Goal: Information Seeking & Learning: Learn about a topic

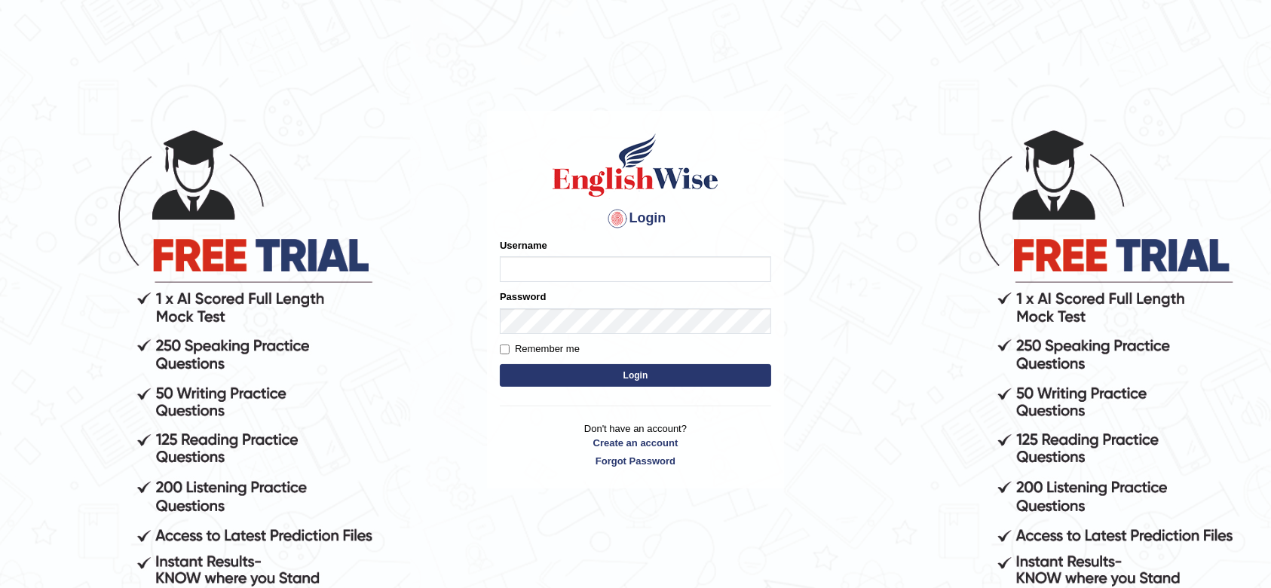
type input "ramsaran15"
click at [636, 383] on button "Login" at bounding box center [635, 375] width 271 height 23
type input "ramsaran15"
click at [633, 368] on button "Login" at bounding box center [635, 375] width 271 height 23
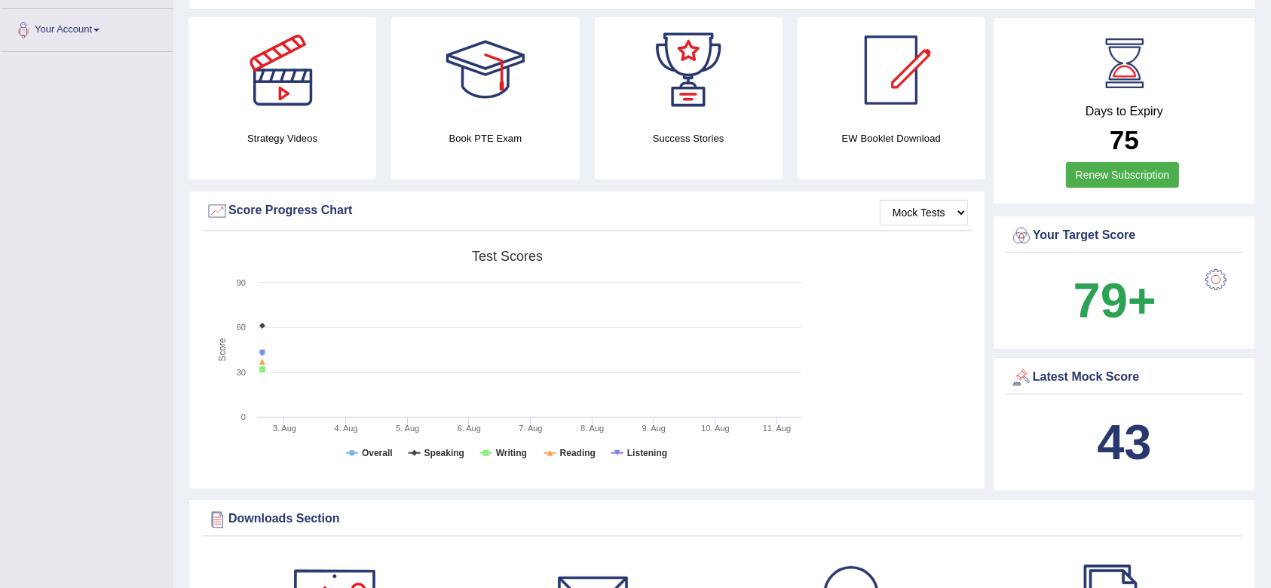
scroll to position [201, 0]
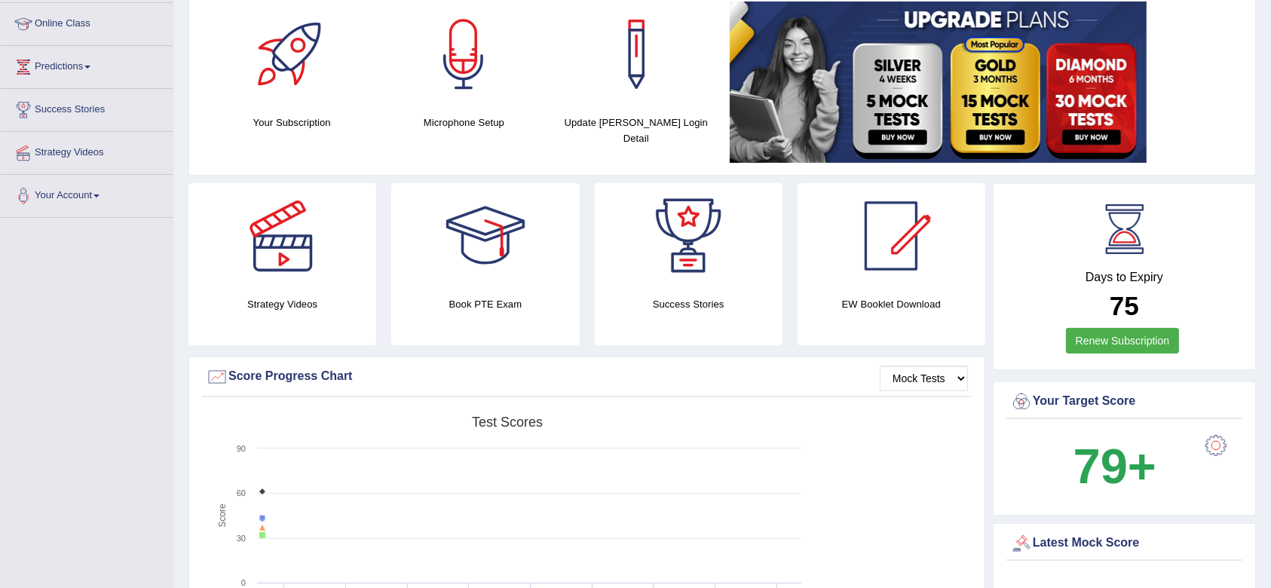
click at [271, 262] on div at bounding box center [283, 236] width 106 height 106
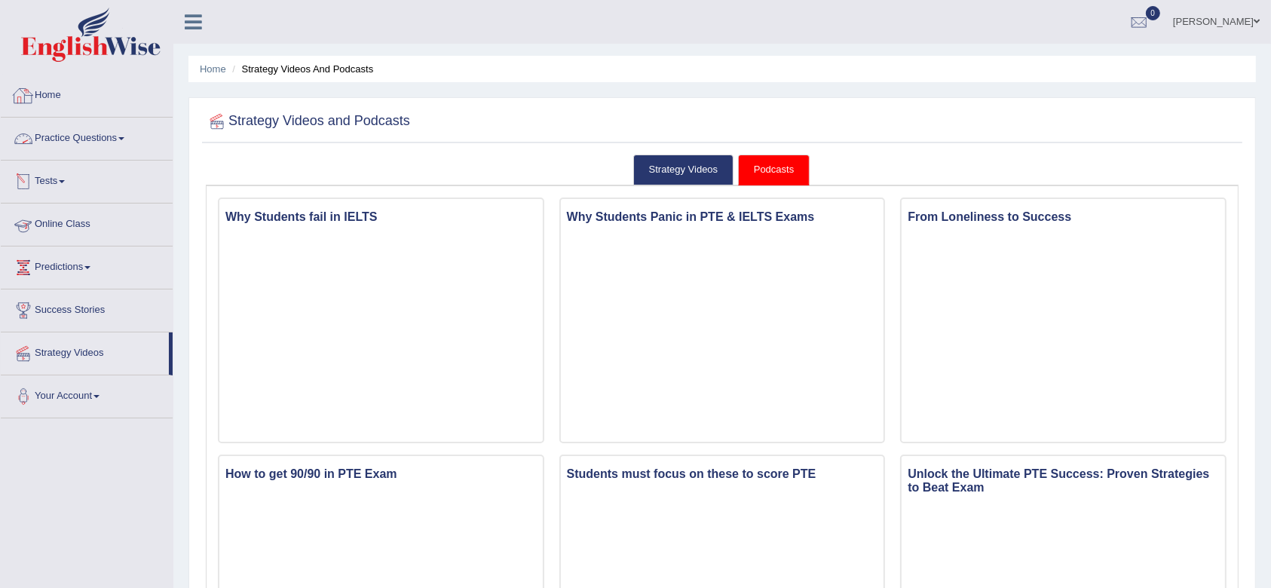
click at [78, 100] on link "Home" at bounding box center [87, 94] width 172 height 38
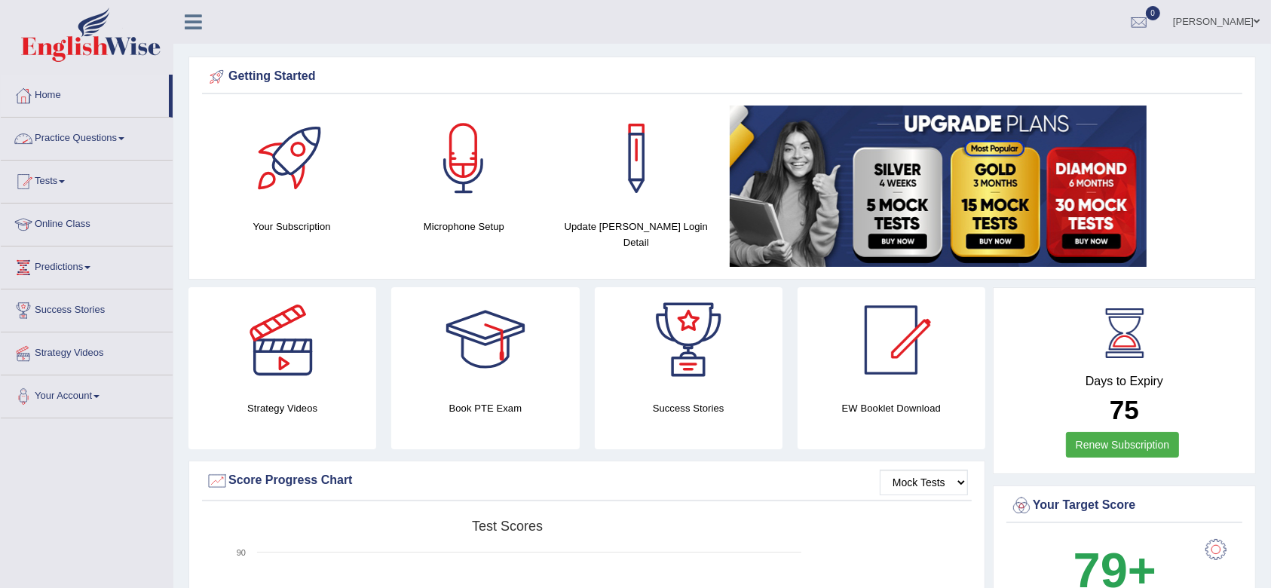
click at [95, 143] on link "Practice Questions" at bounding box center [87, 137] width 172 height 38
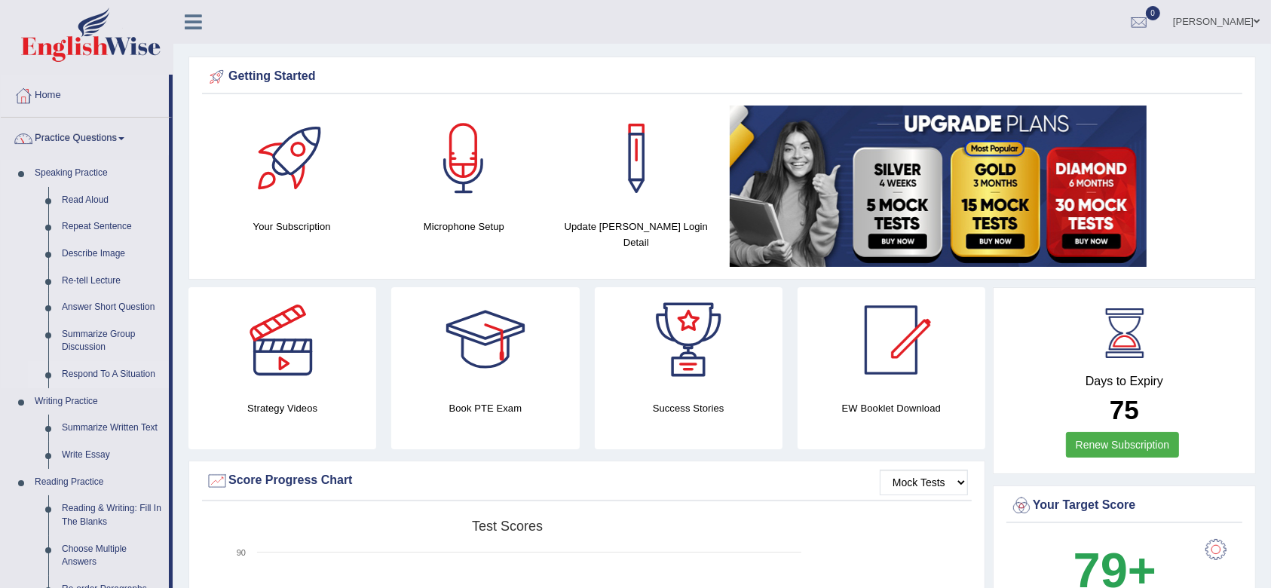
click at [98, 371] on link "Respond To A Situation" at bounding box center [112, 374] width 114 height 27
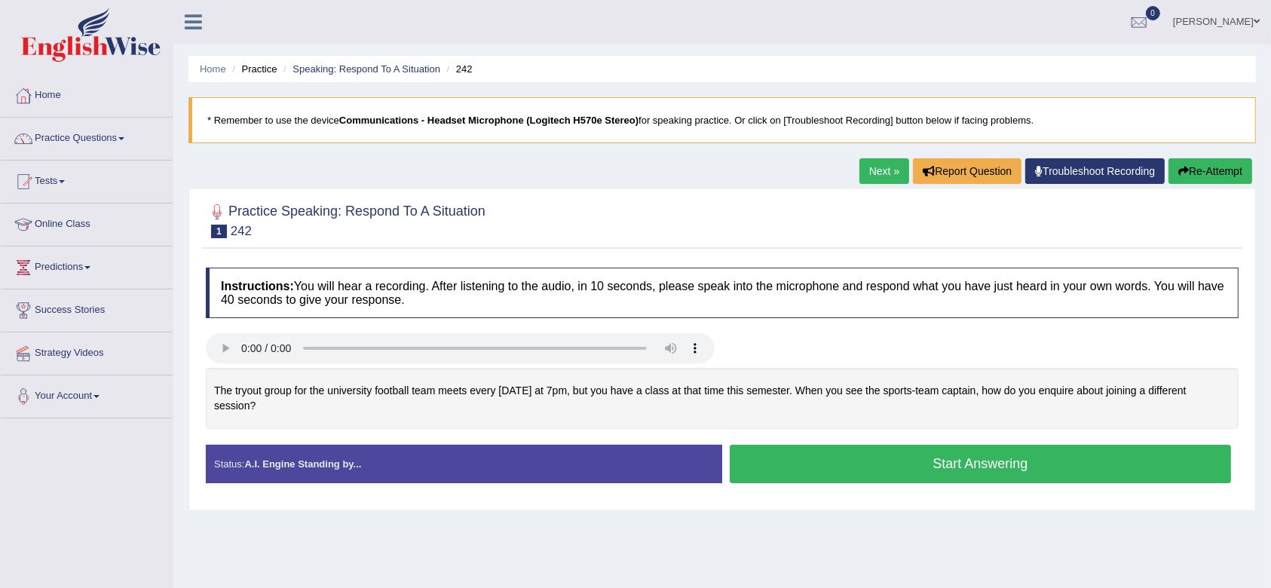
click at [941, 468] on button "Start Answering" at bounding box center [981, 464] width 502 height 38
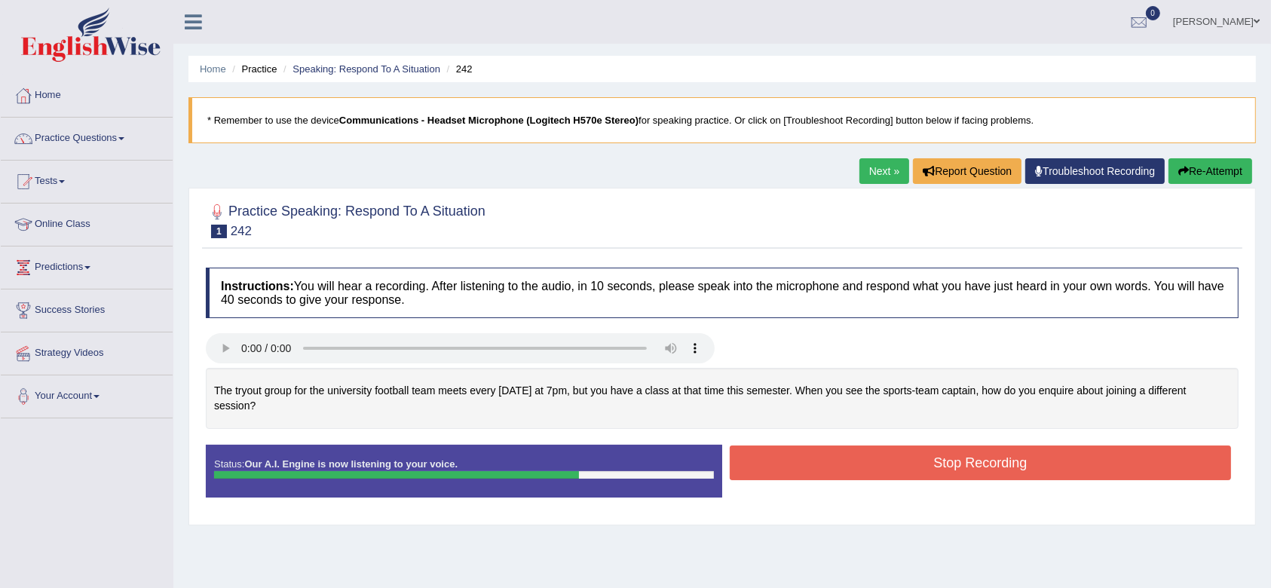
click at [905, 461] on button "Stop Recording" at bounding box center [981, 463] width 502 height 35
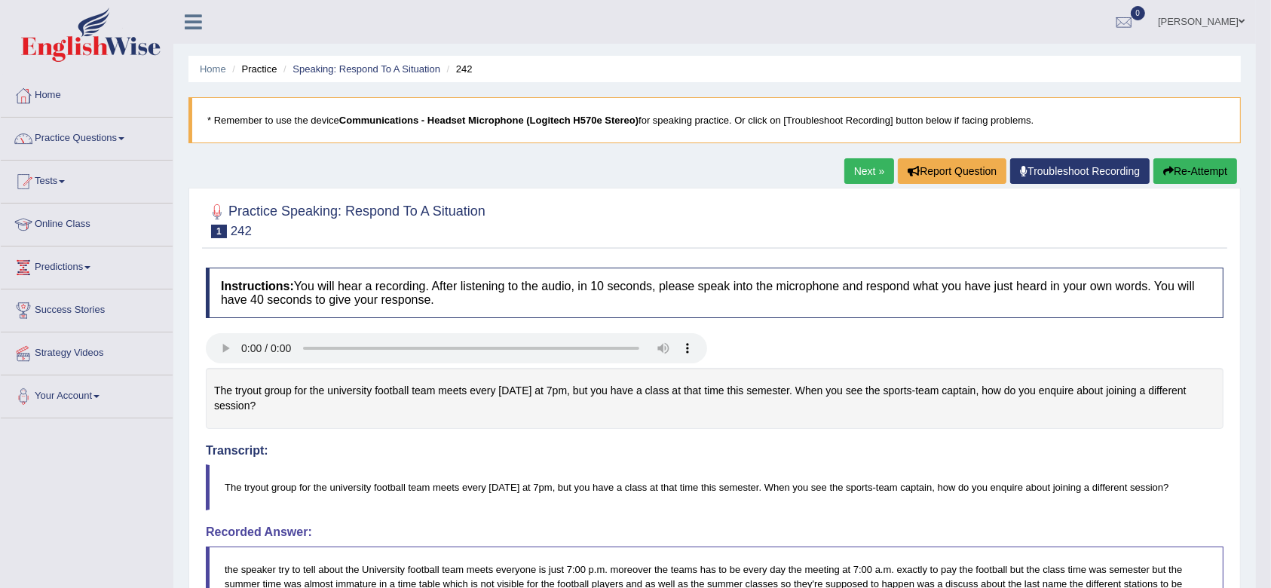
drag, startPoint x: 1277, startPoint y: 314, endPoint x: 1277, endPoint y: 347, distance: 33.2
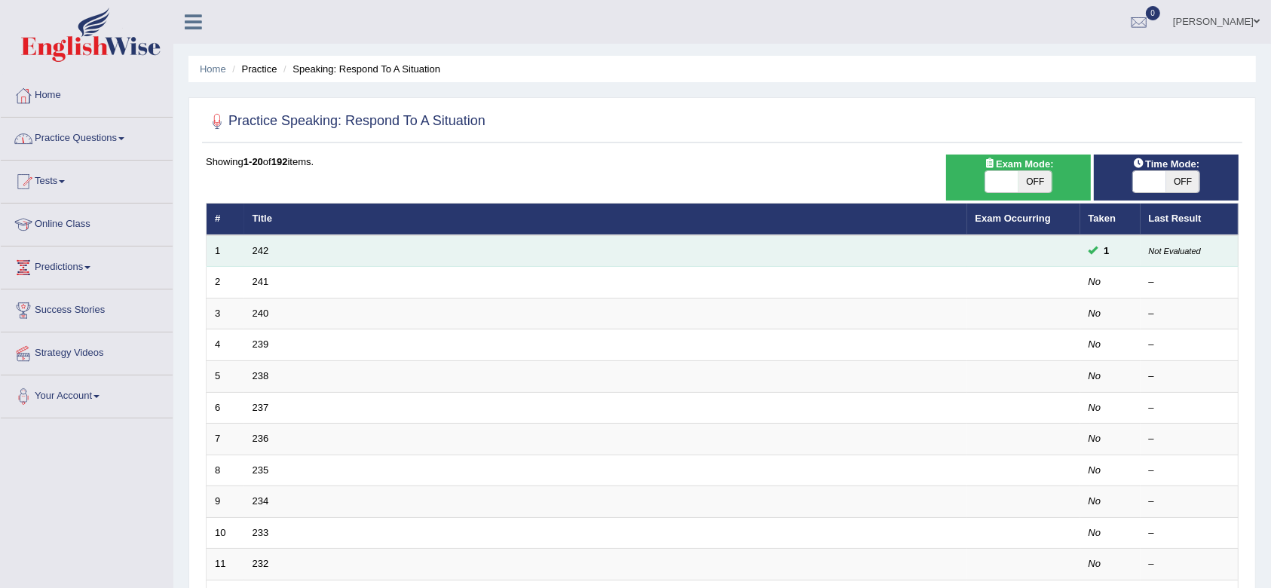
click at [1183, 250] on small "Not Evaluated" at bounding box center [1175, 251] width 52 height 9
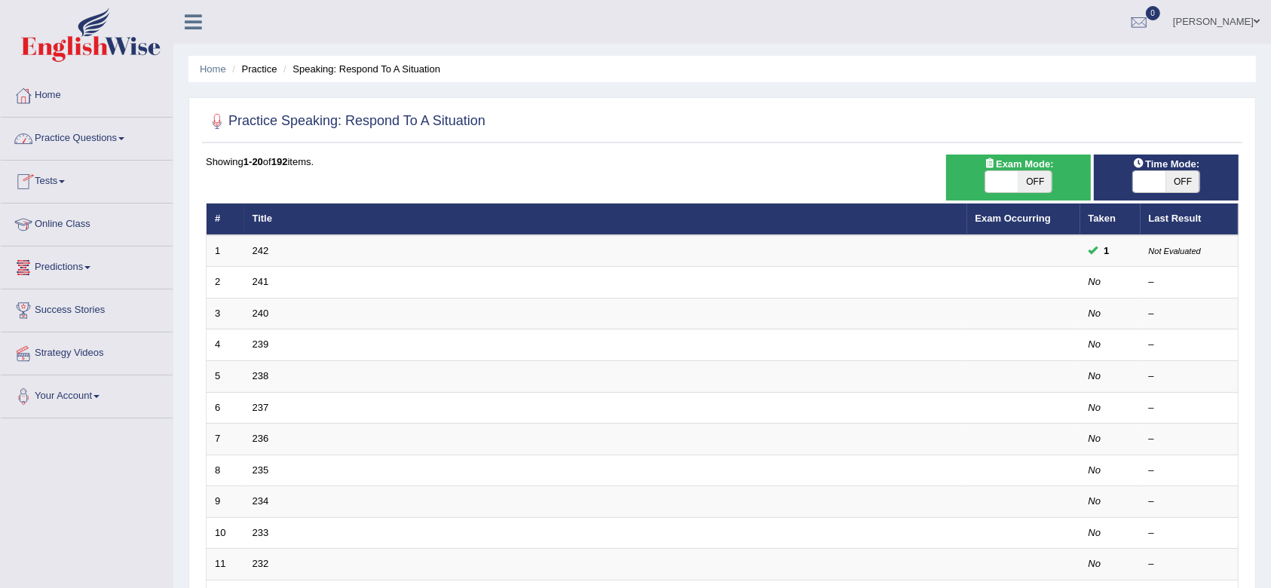
click at [84, 141] on link "Practice Questions" at bounding box center [87, 137] width 172 height 38
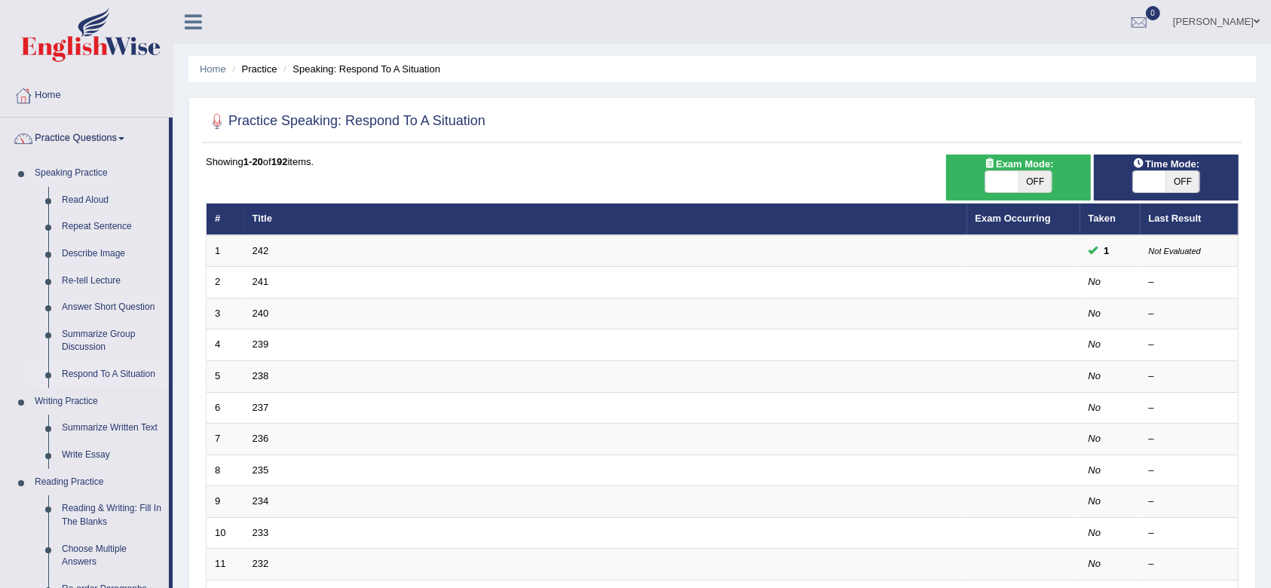
click at [90, 374] on link "Respond To A Situation" at bounding box center [112, 374] width 114 height 27
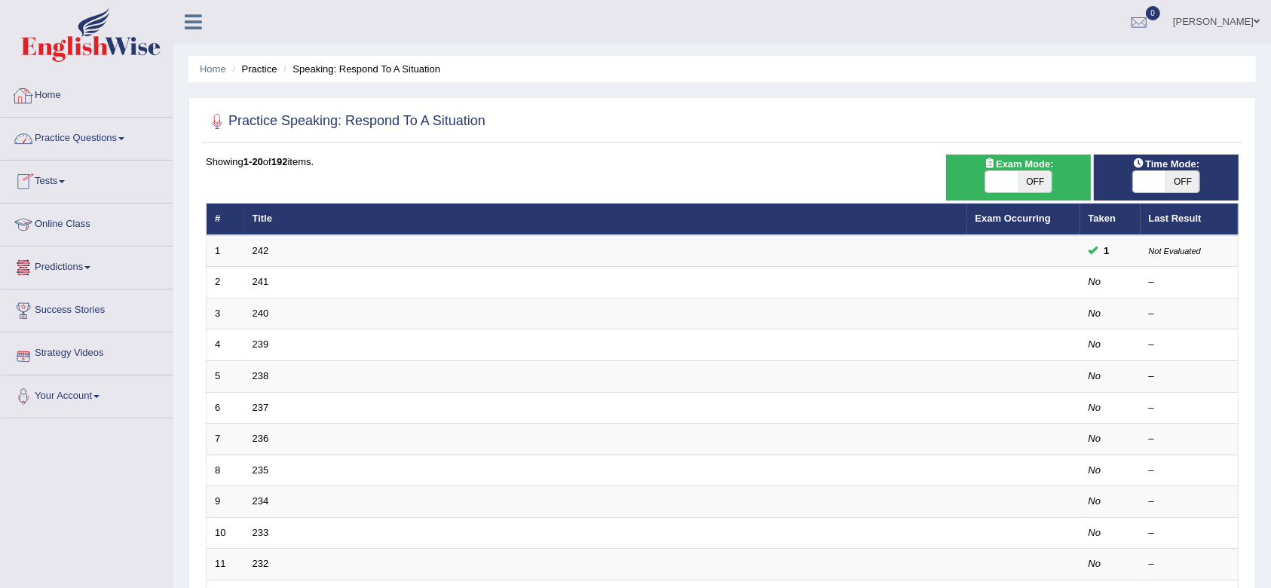
click at [100, 140] on link "Practice Questions" at bounding box center [87, 137] width 172 height 38
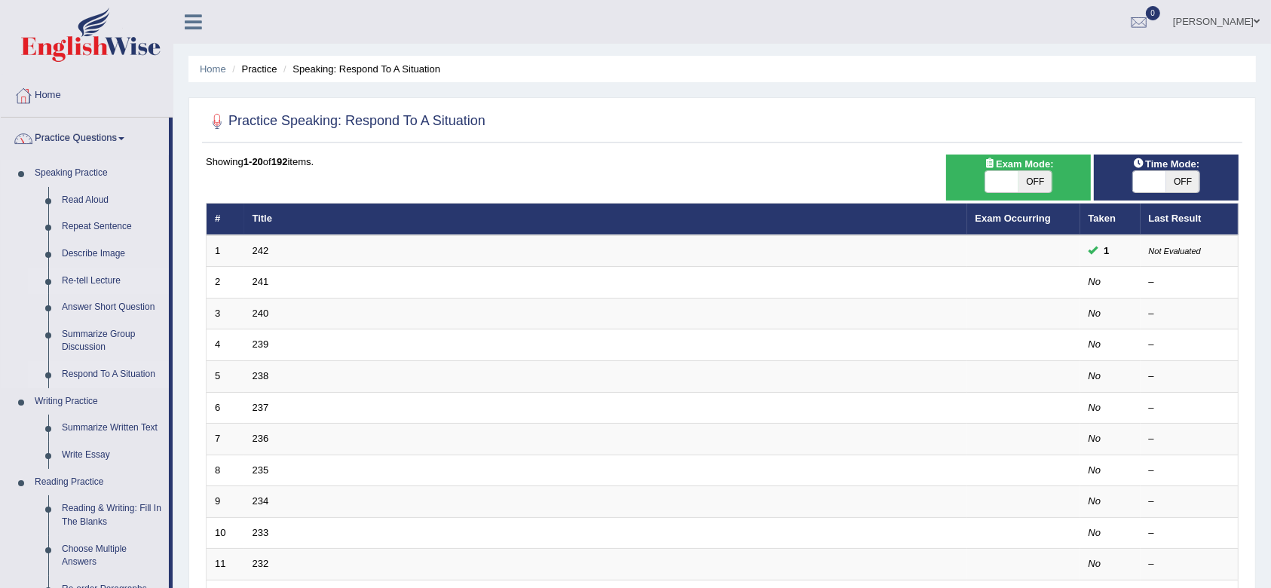
click at [72, 278] on link "Re-tell Lecture" at bounding box center [112, 281] width 114 height 27
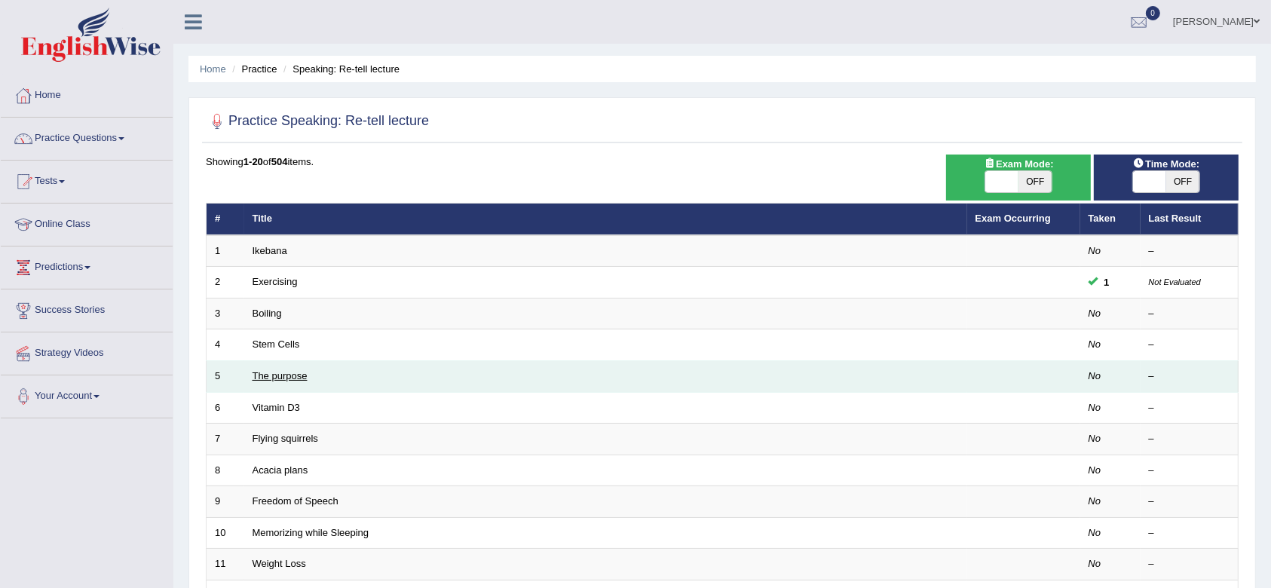
click at [270, 373] on link "The purpose" at bounding box center [280, 375] width 55 height 11
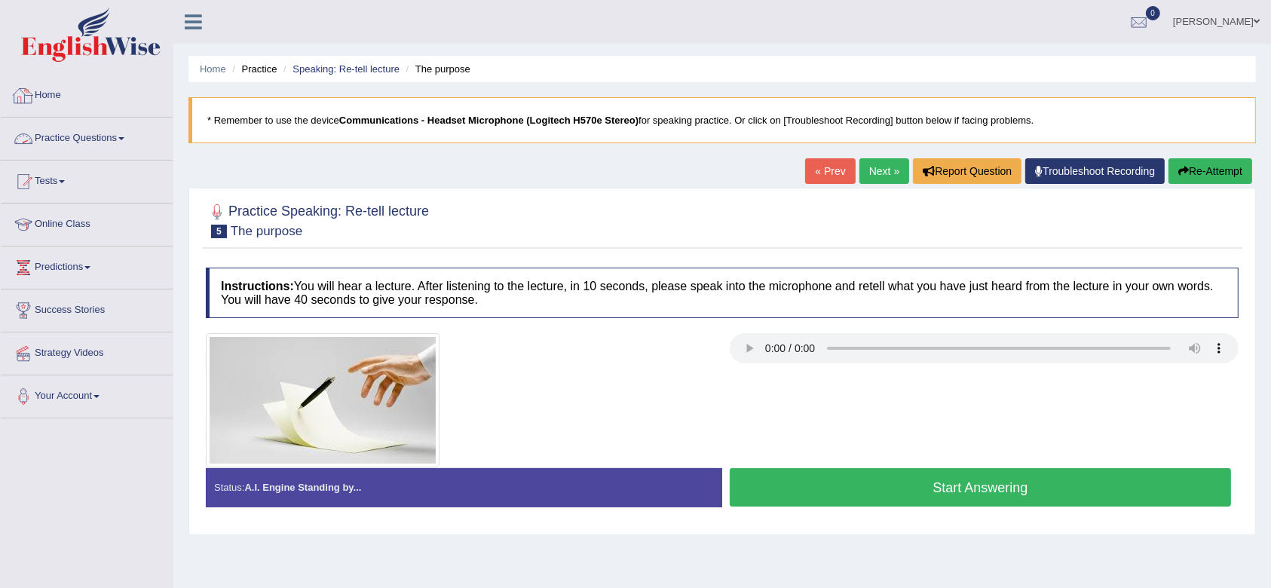
click at [71, 89] on link "Home" at bounding box center [87, 94] width 172 height 38
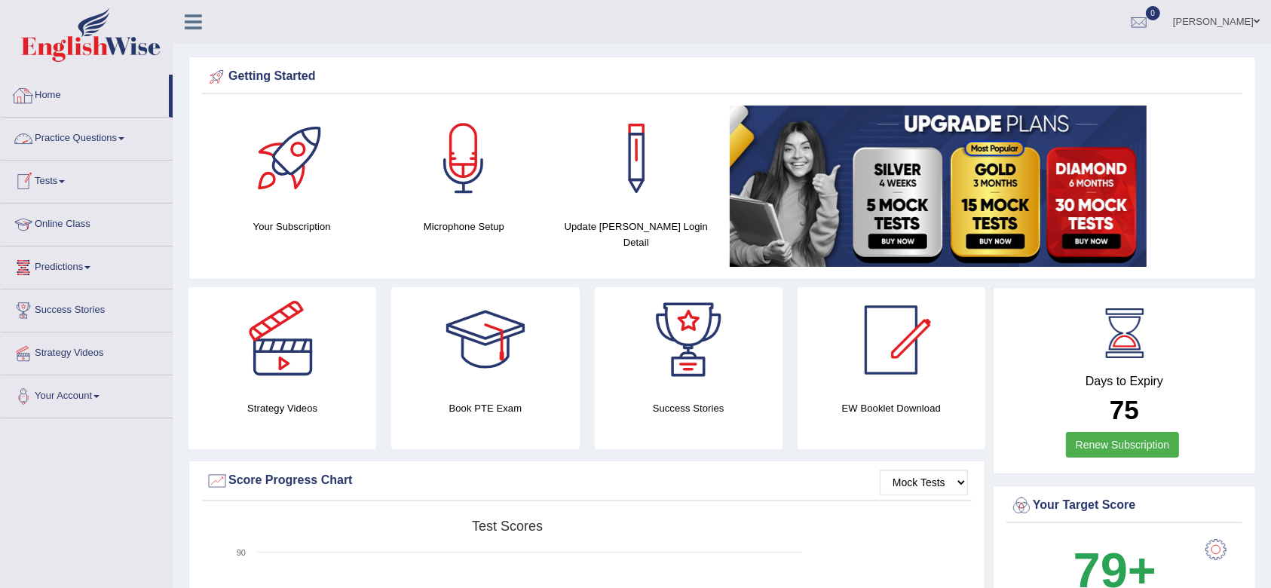
click at [61, 89] on link "Home" at bounding box center [85, 94] width 168 height 38
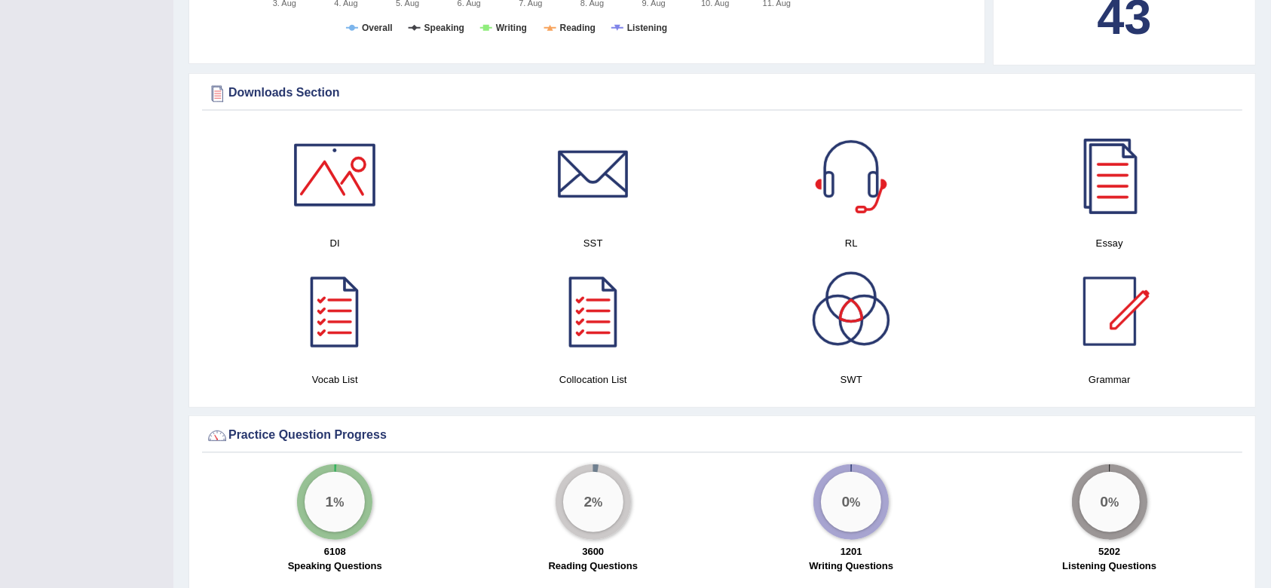
scroll to position [804, 0]
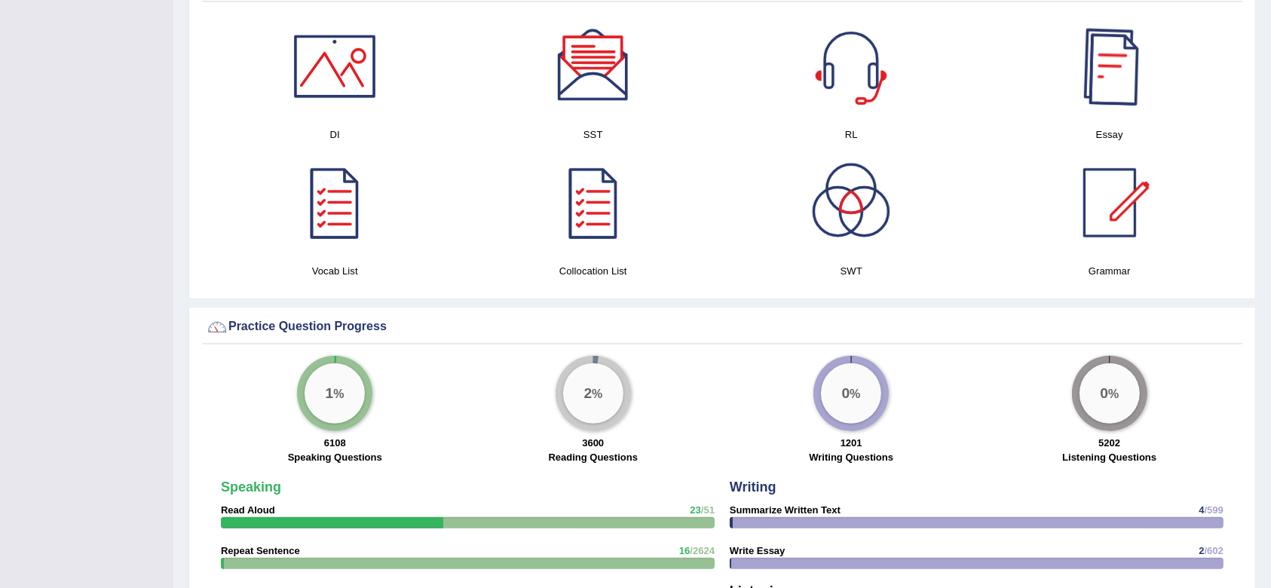
click at [1106, 60] on div at bounding box center [1110, 67] width 106 height 106
drag, startPoint x: 326, startPoint y: 440, endPoint x: 529, endPoint y: 429, distance: 203.9
click at [459, 437] on div "1 % 6108 Speaking Questions" at bounding box center [335, 412] width 259 height 112
drag, startPoint x: 810, startPoint y: 455, endPoint x: 1122, endPoint y: 465, distance: 312.4
click at [1122, 465] on div "1 % 6108 Speaking Questions 2 % 3600 Reading Questions 0 % 1201 Writing Questio…" at bounding box center [722, 414] width 1041 height 116
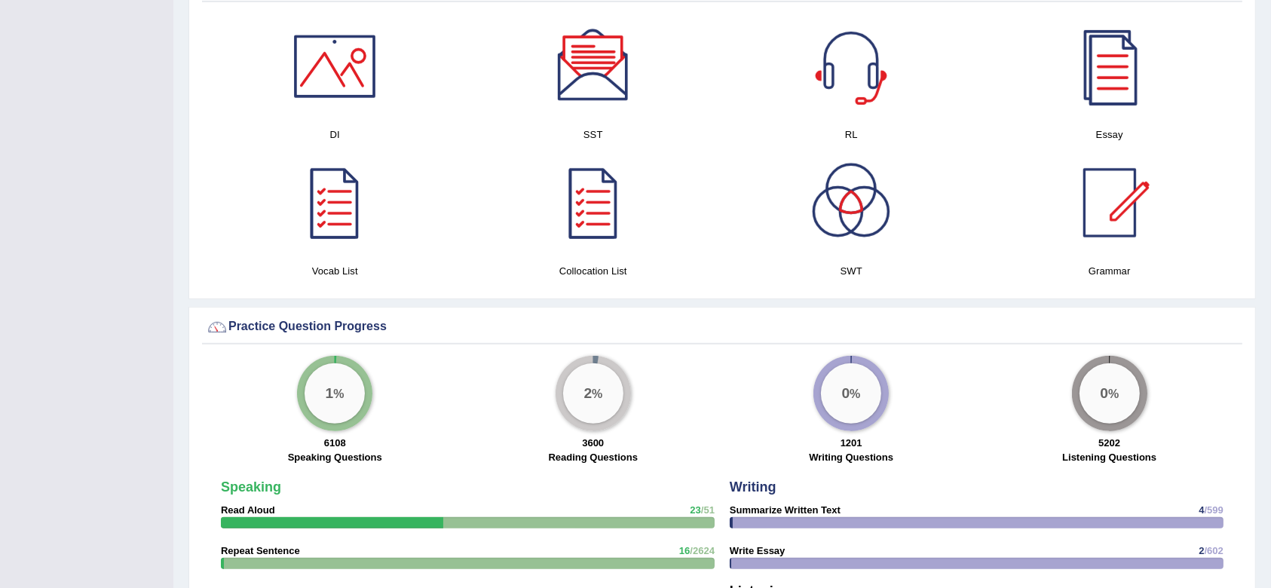
click at [1105, 444] on div "5202 Listening Questions" at bounding box center [1111, 452] width 244 height 32
click at [1103, 440] on strong "5202" at bounding box center [1110, 442] width 22 height 11
drag, startPoint x: 287, startPoint y: 270, endPoint x: 1180, endPoint y: 270, distance: 893.7
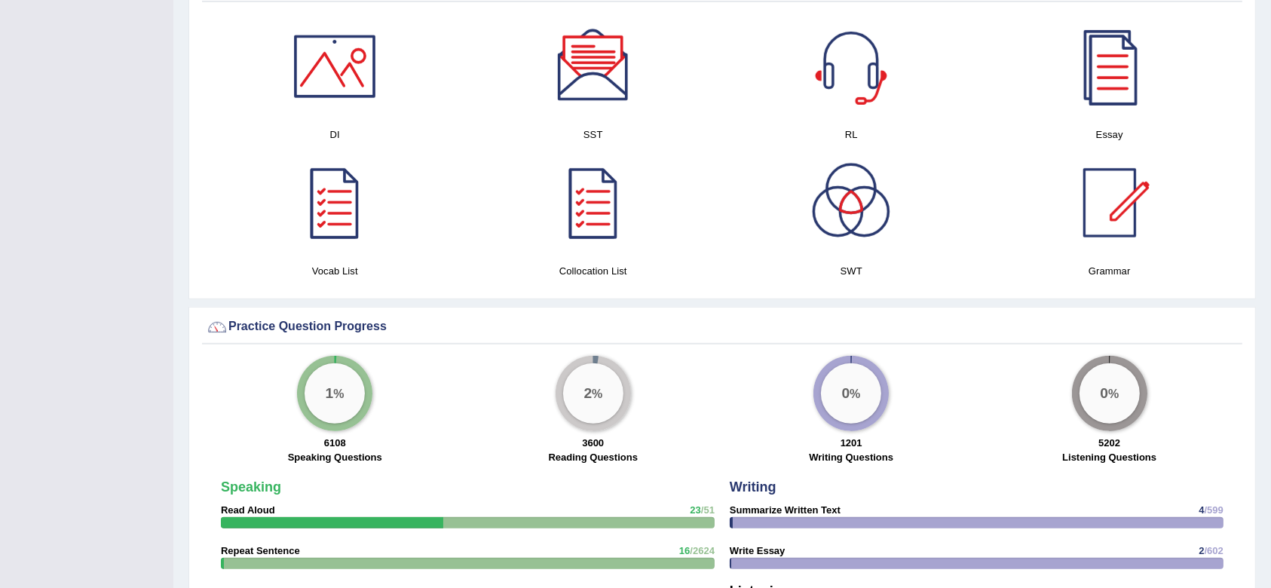
click at [1180, 270] on div "DI SST RL Essay Vocab List Collocation List SWT Grammar × Sorry, Your can't dow…" at bounding box center [722, 153] width 1041 height 278
click at [1180, 270] on h4 "Grammar" at bounding box center [1111, 271] width 244 height 16
click at [308, 270] on h4 "Vocab List" at bounding box center [335, 271] width 244 height 16
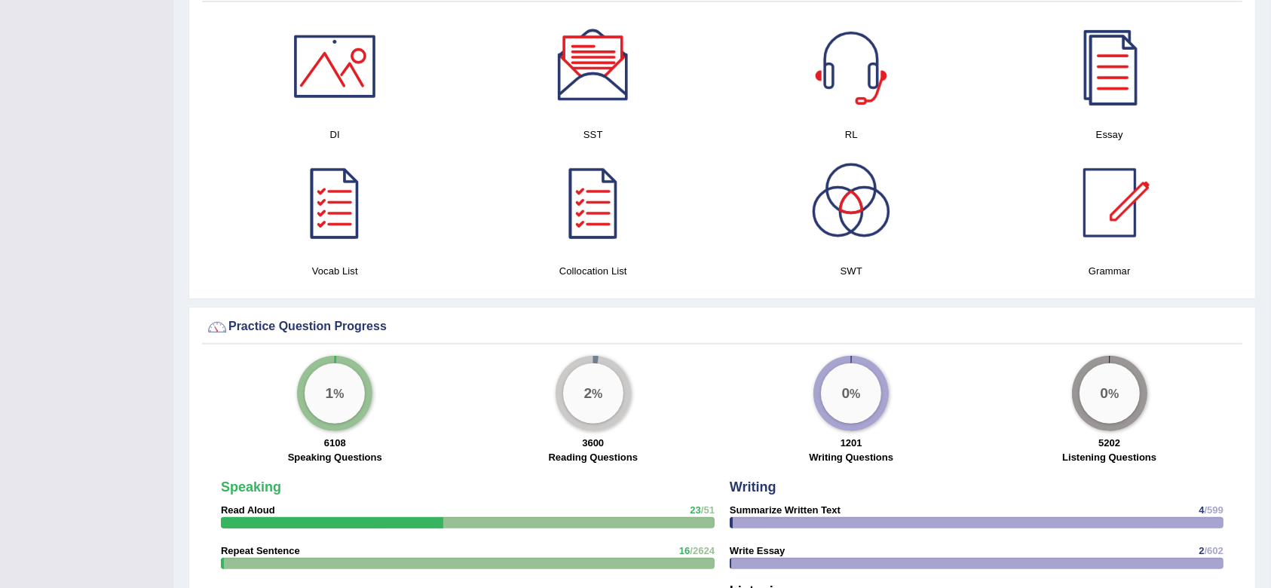
click at [315, 268] on h4 "Vocab List" at bounding box center [335, 271] width 244 height 16
click at [332, 127] on h4 "DI" at bounding box center [335, 135] width 244 height 16
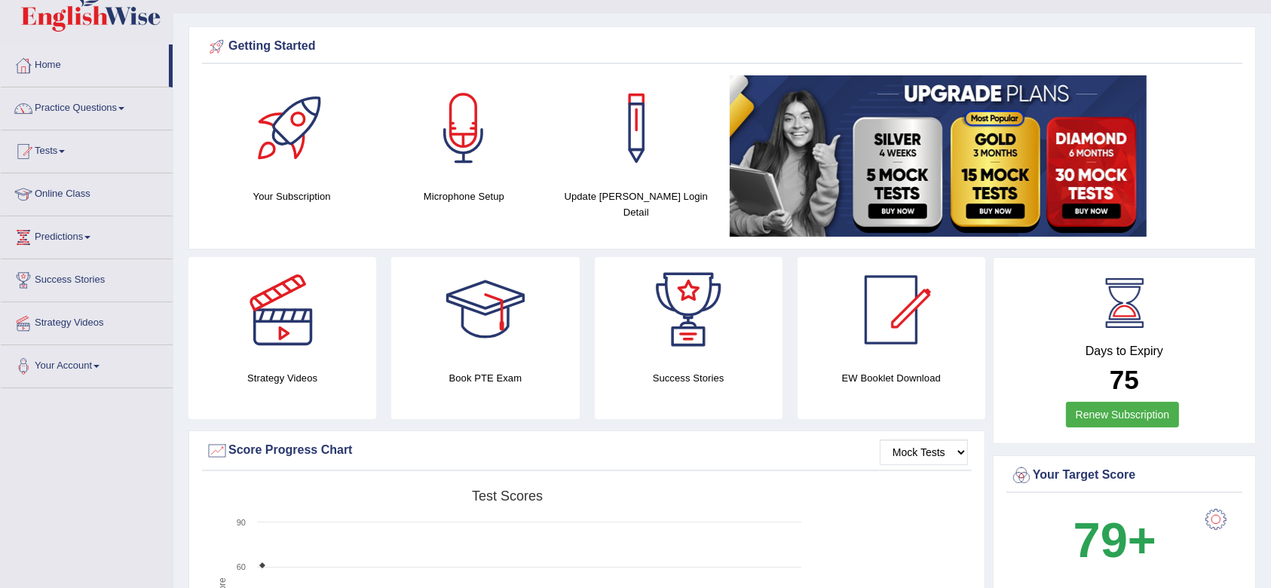
scroll to position [0, 0]
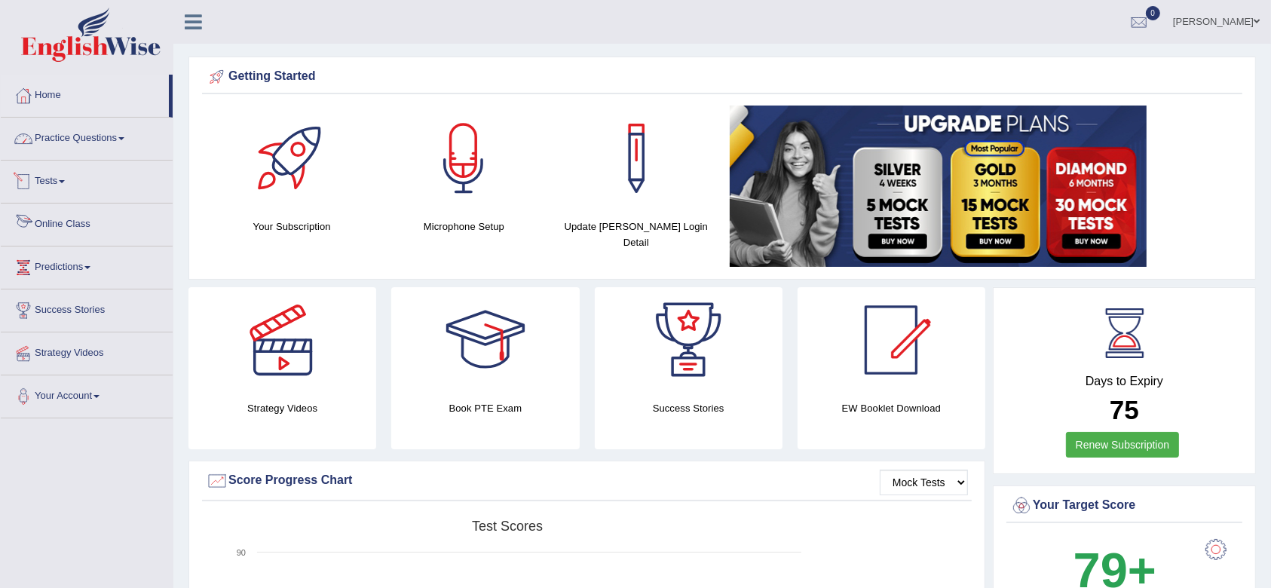
click at [56, 134] on link "Practice Questions" at bounding box center [87, 137] width 172 height 38
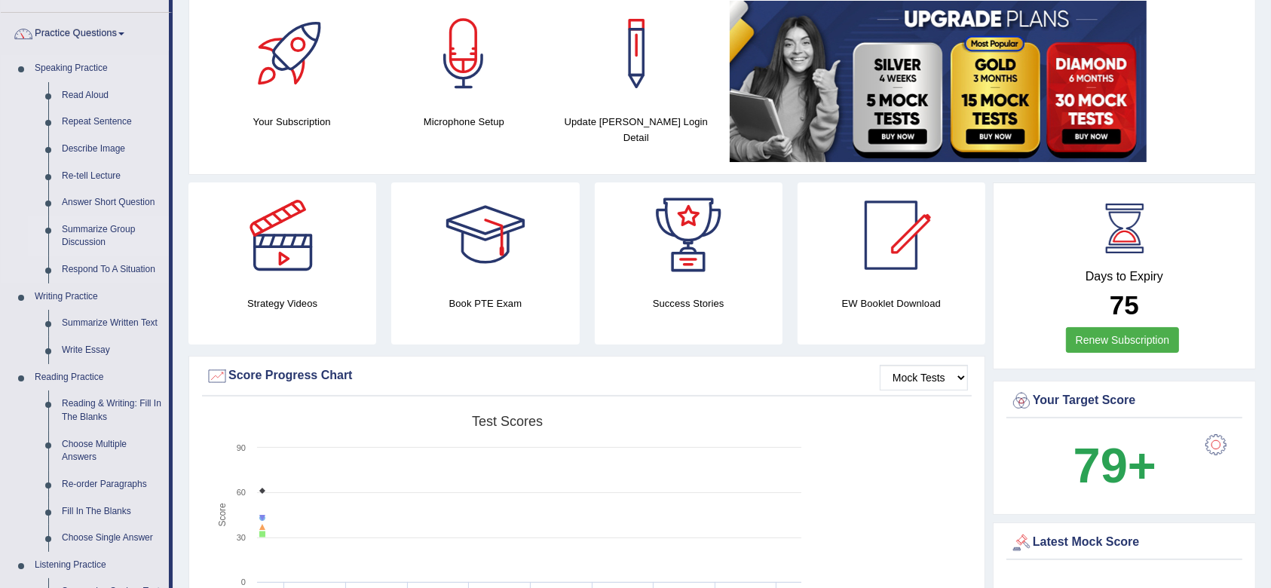
scroll to position [201, 0]
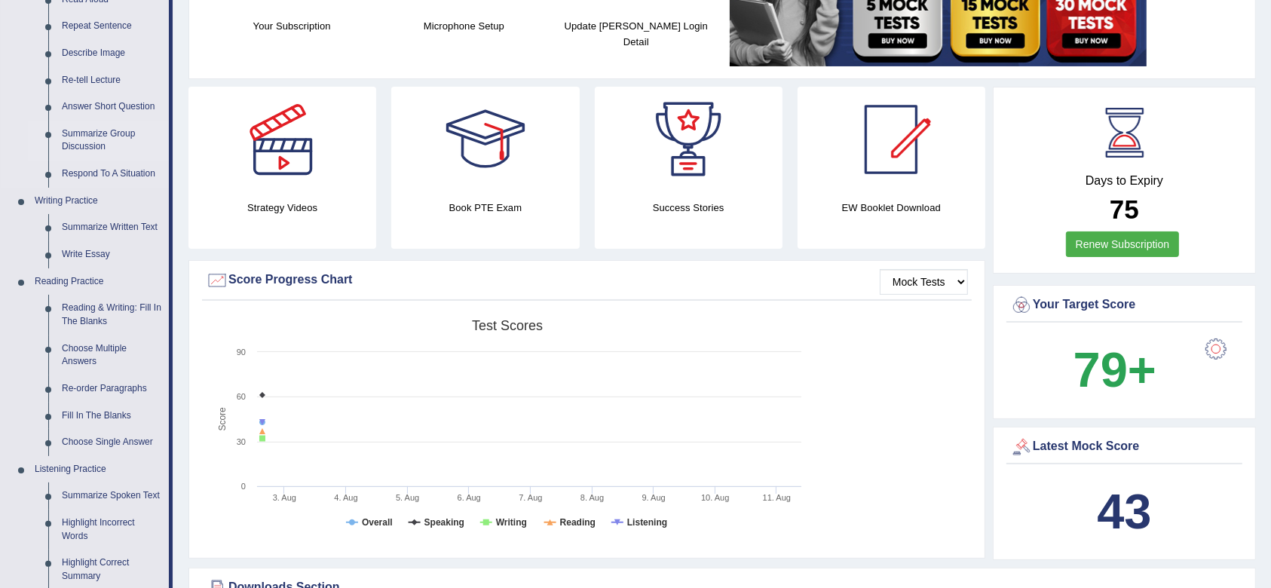
click at [84, 143] on link "Summarize Group Discussion" at bounding box center [112, 141] width 114 height 40
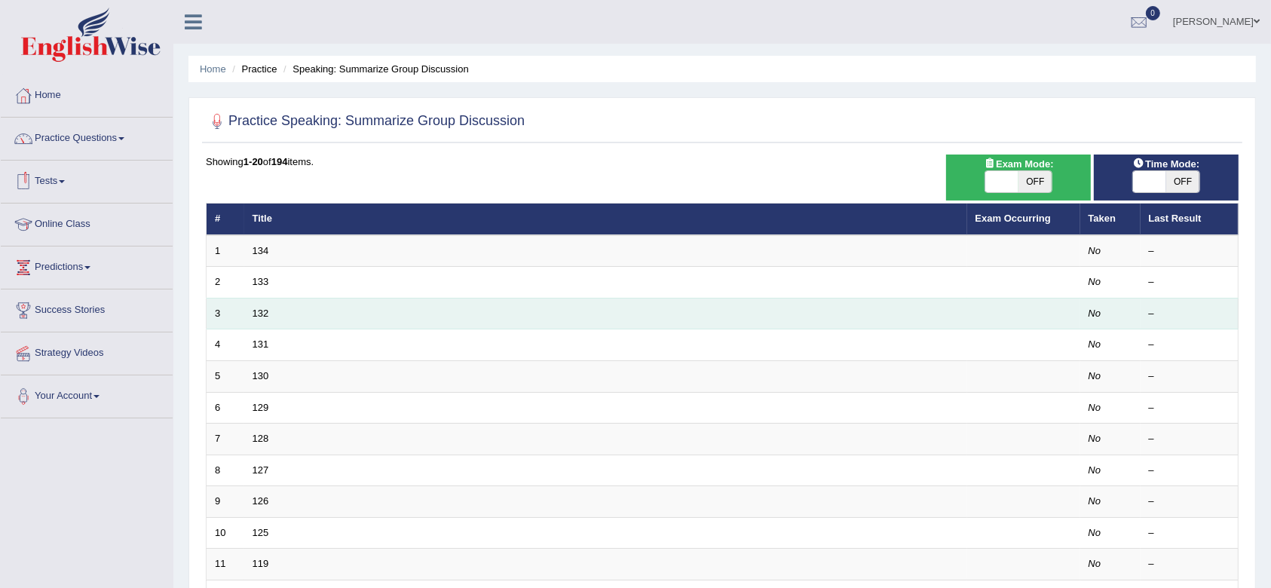
click at [259, 318] on td "132" at bounding box center [605, 314] width 723 height 32
click at [259, 314] on link "132" at bounding box center [261, 313] width 17 height 11
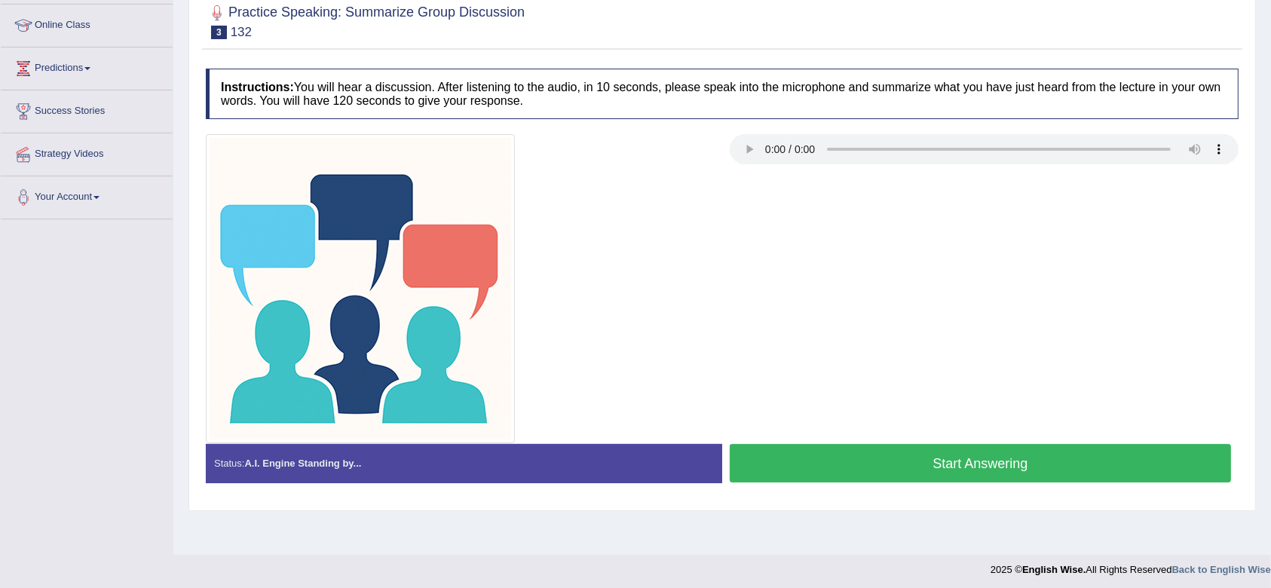
scroll to position [201, 0]
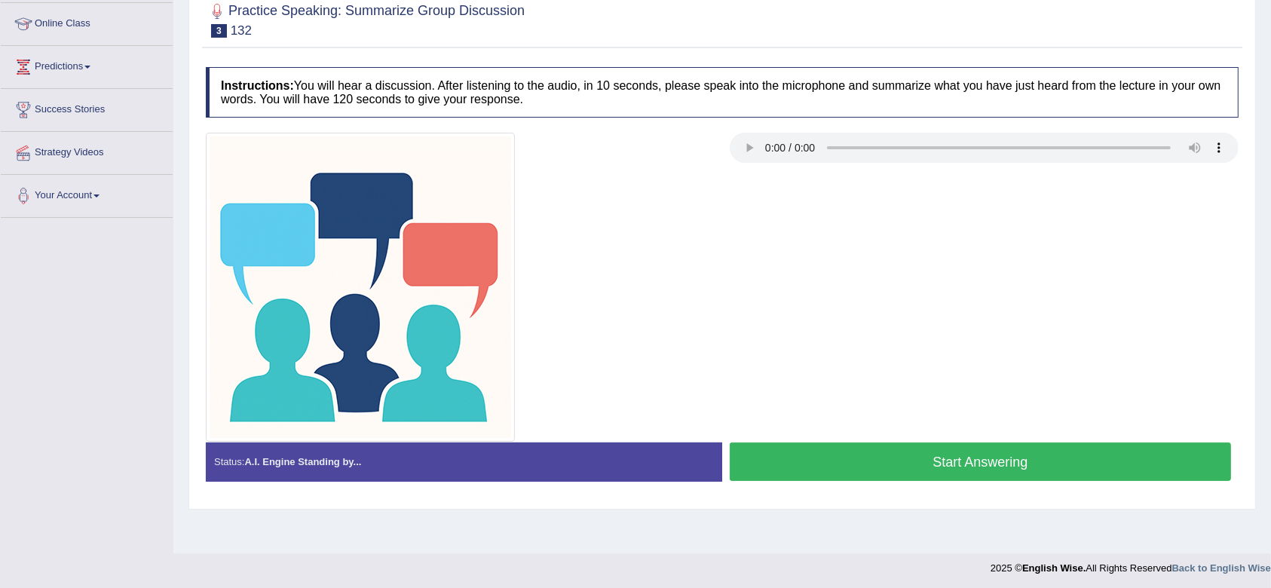
click at [931, 465] on button "Start Answering" at bounding box center [981, 462] width 502 height 38
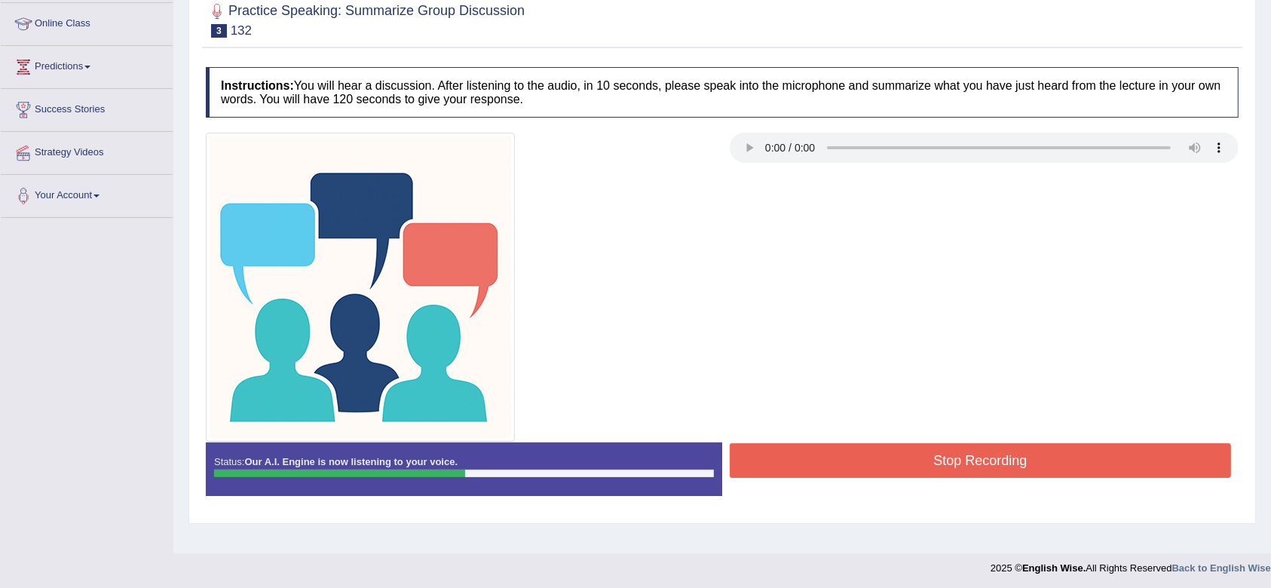
click at [916, 443] on div "Status: Our A.I. Engine is now listening to your voice. Start Answering Stop Re…" at bounding box center [722, 477] width 1033 height 68
click at [917, 452] on button "Stop Recording" at bounding box center [981, 460] width 502 height 35
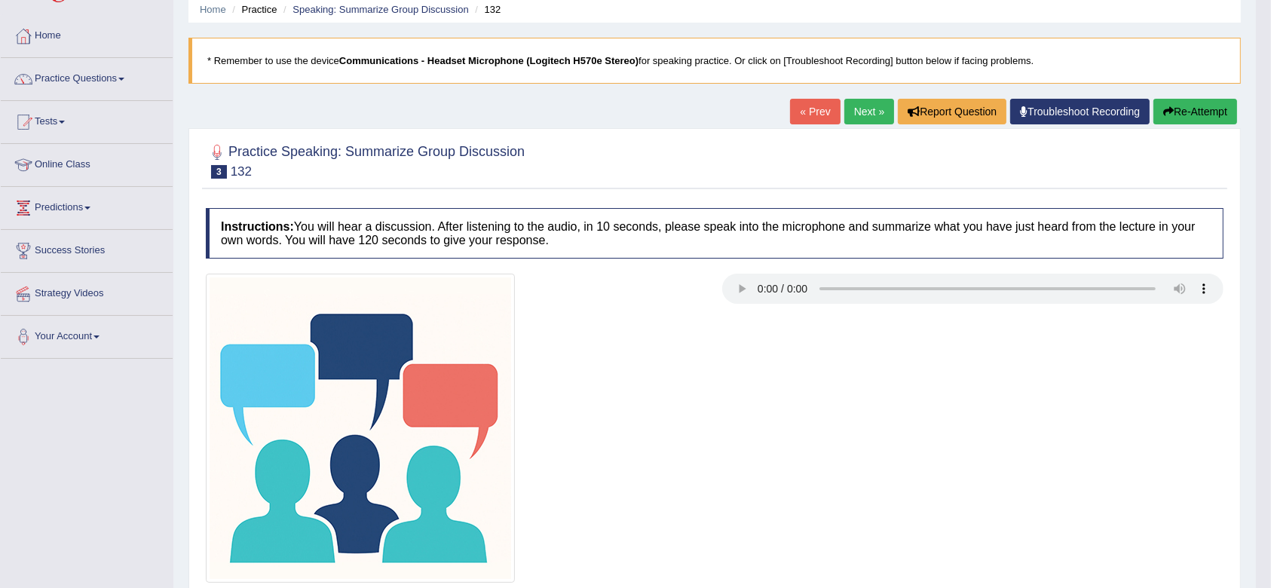
scroll to position [0, 0]
